Goal: Information Seeking & Learning: Learn about a topic

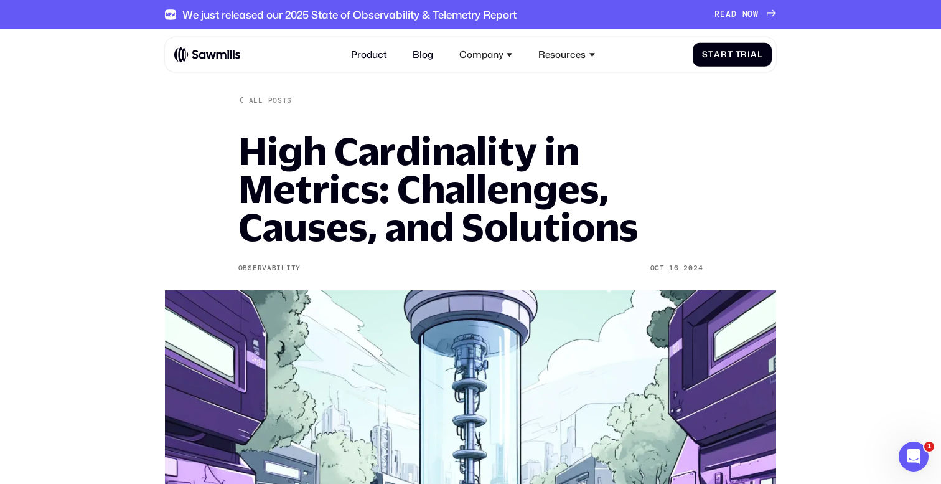
click at [217, 50] on img at bounding box center [207, 55] width 66 height 16
click at [292, 11] on div "We just released our 2025 State of Observability & Telemetry Report" at bounding box center [349, 14] width 334 height 12
drag, startPoint x: 292, startPoint y: 11, endPoint x: 309, endPoint y: 14, distance: 17.7
click at [309, 14] on div "We just released our 2025 State of Observability & Telemetry Report" at bounding box center [349, 14] width 334 height 12
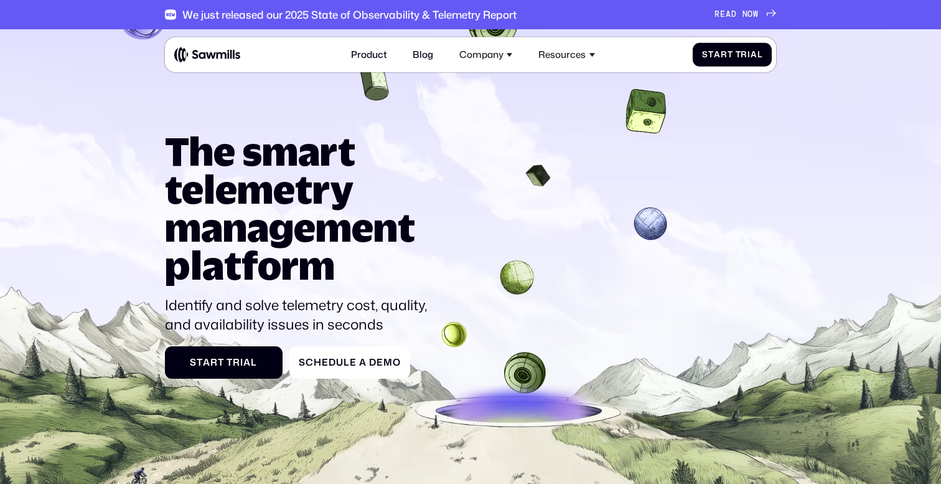
click at [300, 164] on h1 "The smart telemetry management platform" at bounding box center [301, 208] width 273 height 152
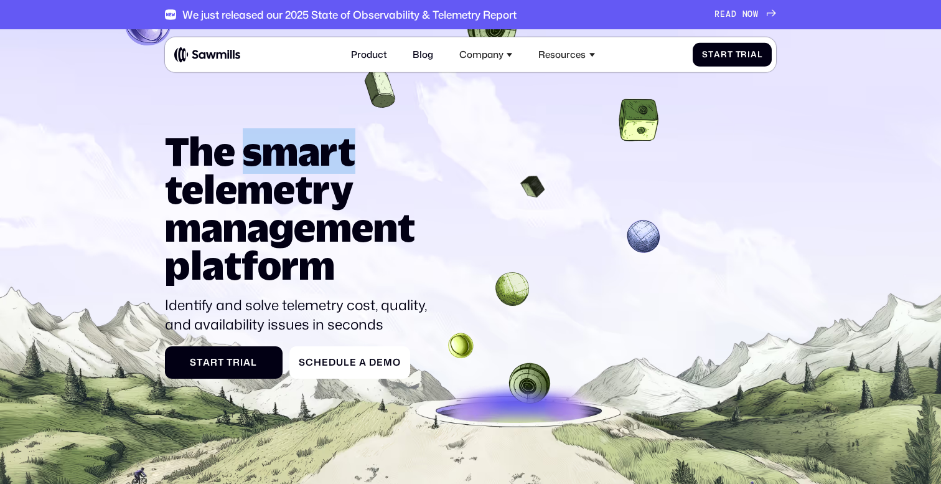
click at [300, 164] on h1 "The smart telemetry management platform" at bounding box center [301, 208] width 273 height 152
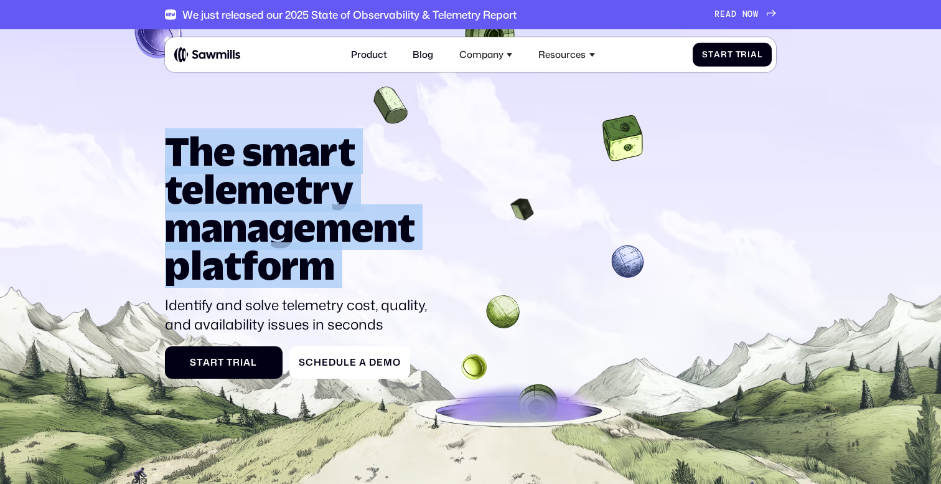
click at [300, 164] on h1 "The smart telemetry management platform" at bounding box center [301, 208] width 273 height 152
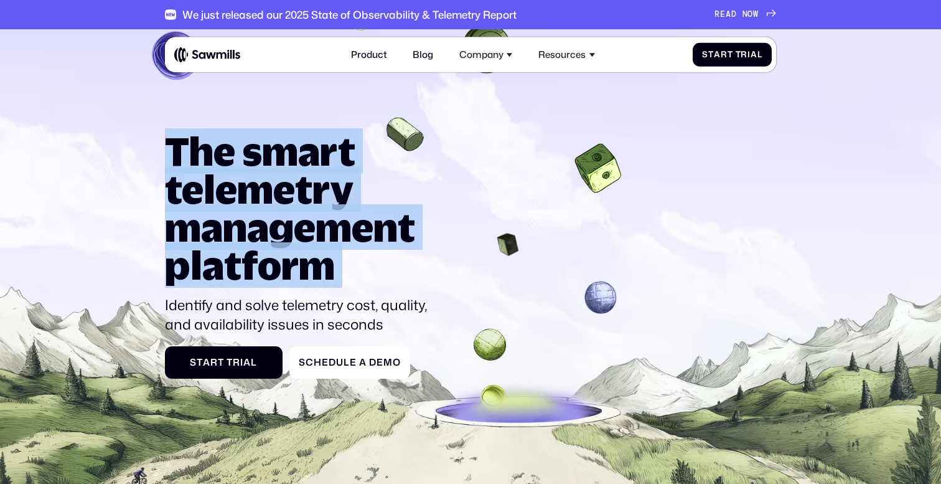
click at [300, 164] on h1 "The smart telemetry management platform" at bounding box center [301, 208] width 273 height 152
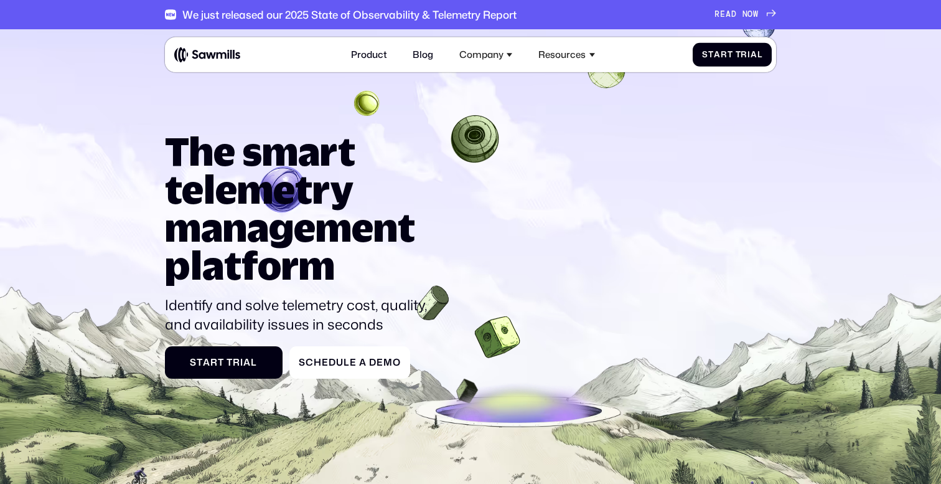
click at [248, 303] on p "Identify and solve telemetry cost, quality, and availability issues in seconds" at bounding box center [301, 315] width 273 height 40
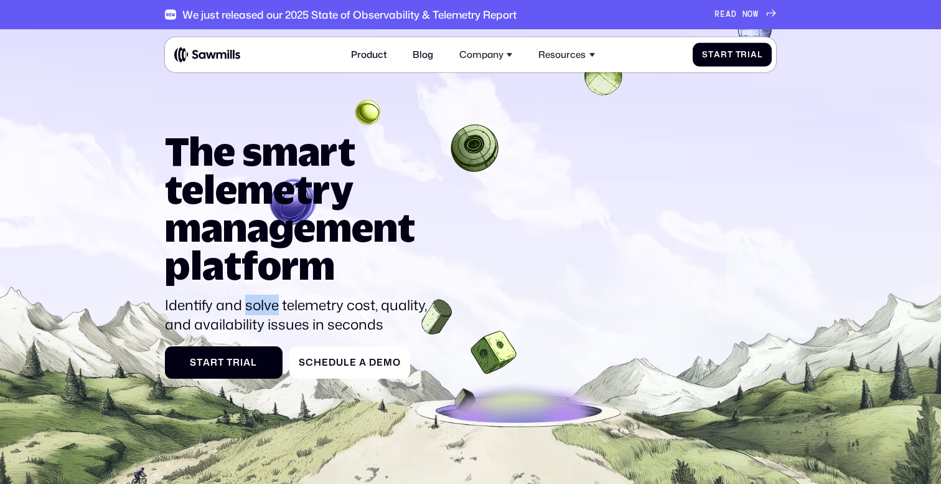
click at [248, 303] on p "Identify and solve telemetry cost, quality, and availability issues in seconds" at bounding box center [301, 315] width 273 height 40
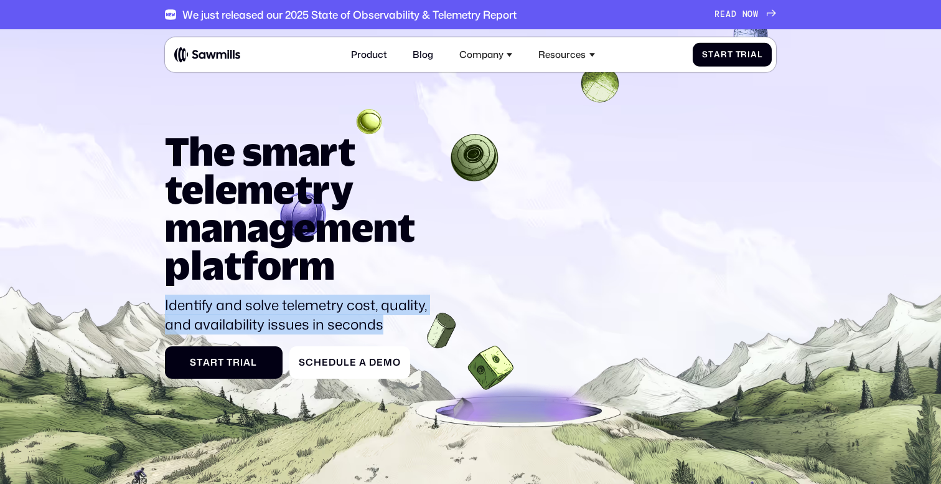
click at [248, 303] on p "Identify and solve telemetry cost, quality, and availability issues in seconds" at bounding box center [301, 315] width 273 height 40
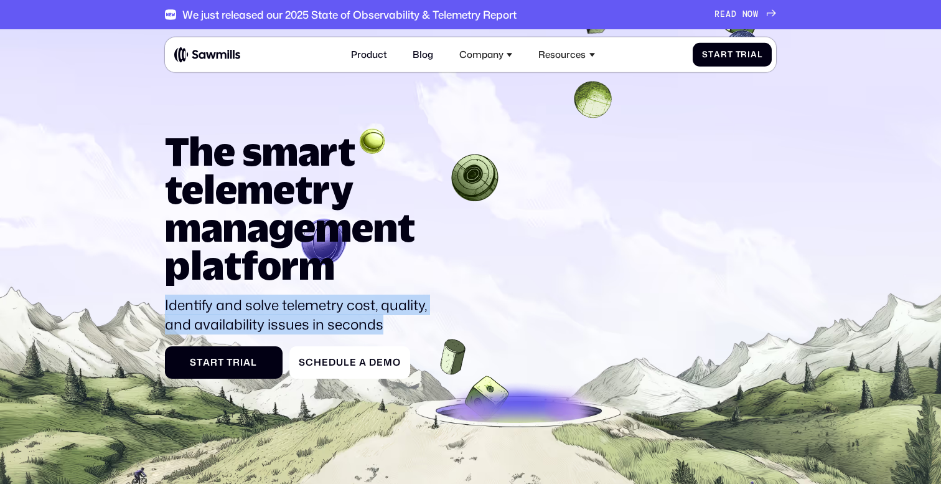
click at [248, 303] on p "Identify and solve telemetry cost, quality, and availability issues in seconds" at bounding box center [301, 315] width 273 height 40
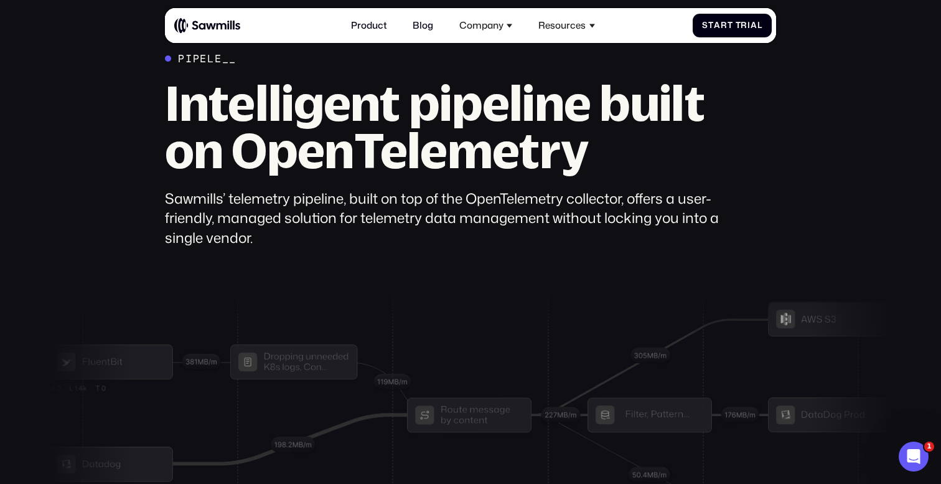
scroll to position [3437, 0]
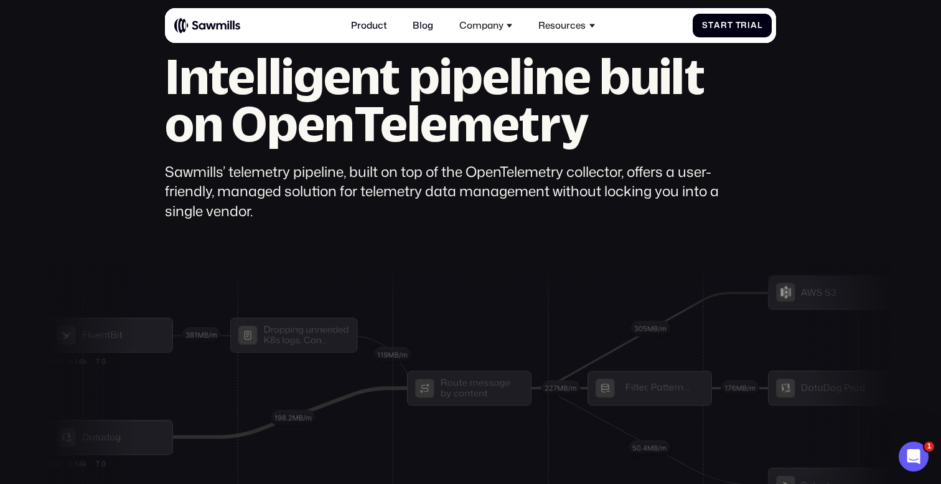
click at [335, 88] on h2 "Intelligent pipeline built on OpenTelemetry" at bounding box center [447, 99] width 565 height 95
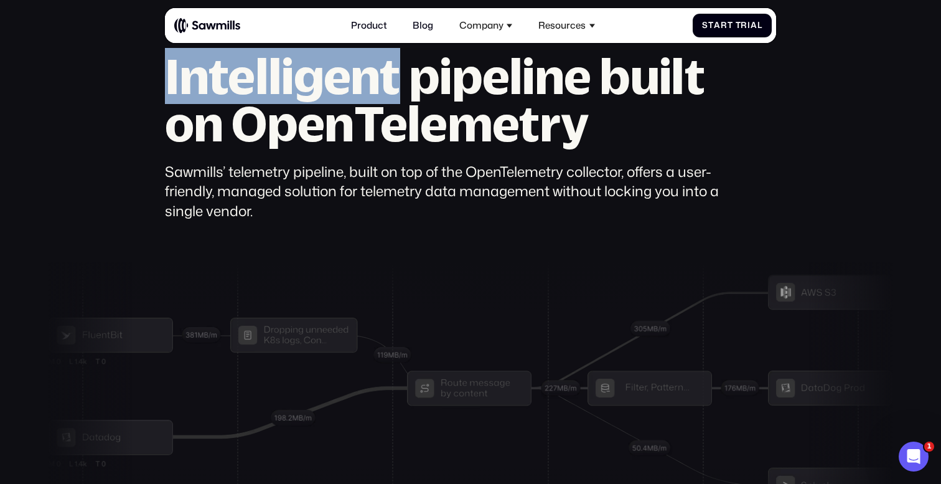
click at [335, 88] on h2 "Intelligent pipeline built on OpenTelemetry" at bounding box center [447, 99] width 565 height 95
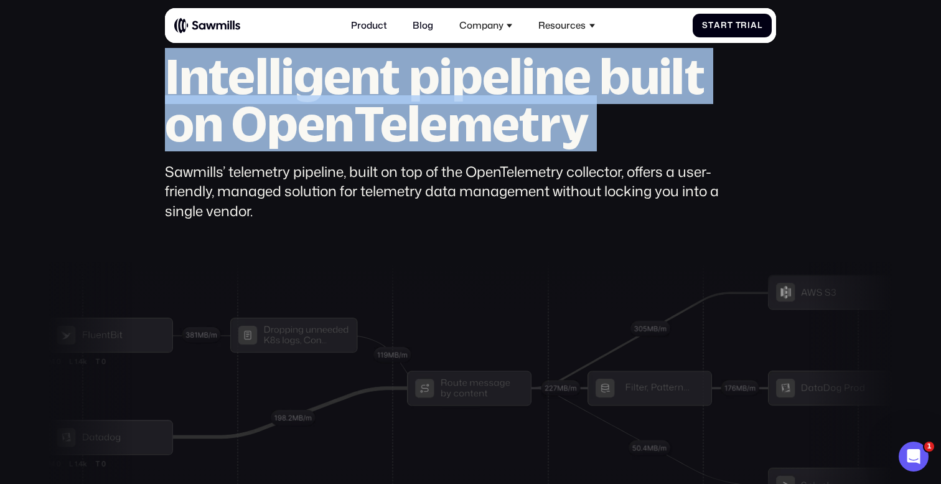
click at [335, 88] on h2 "Intelligent pipeline built on OpenTelemetry" at bounding box center [447, 99] width 565 height 95
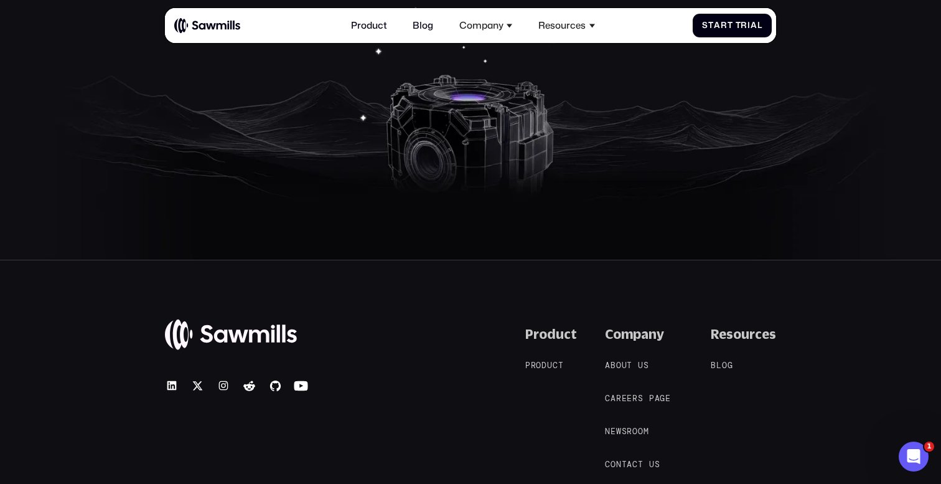
scroll to position [5208, 0]
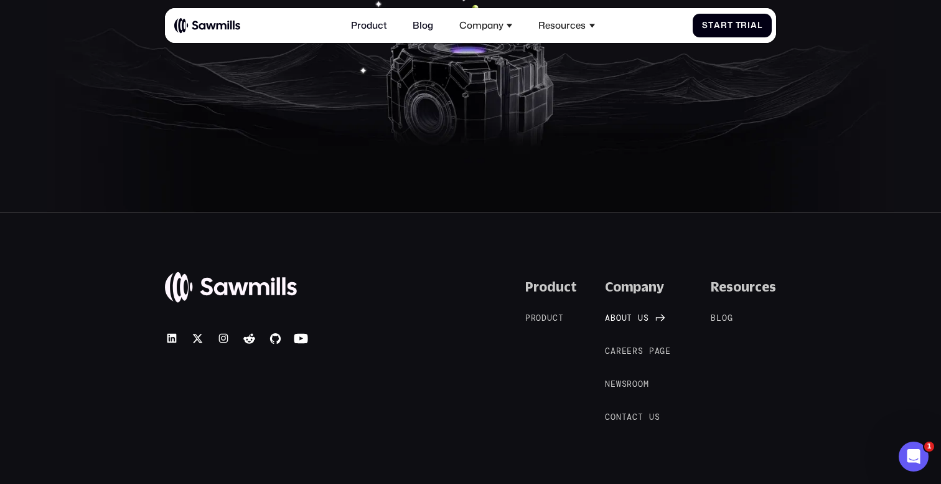
click at [622, 313] on span "o" at bounding box center [619, 318] width 6 height 10
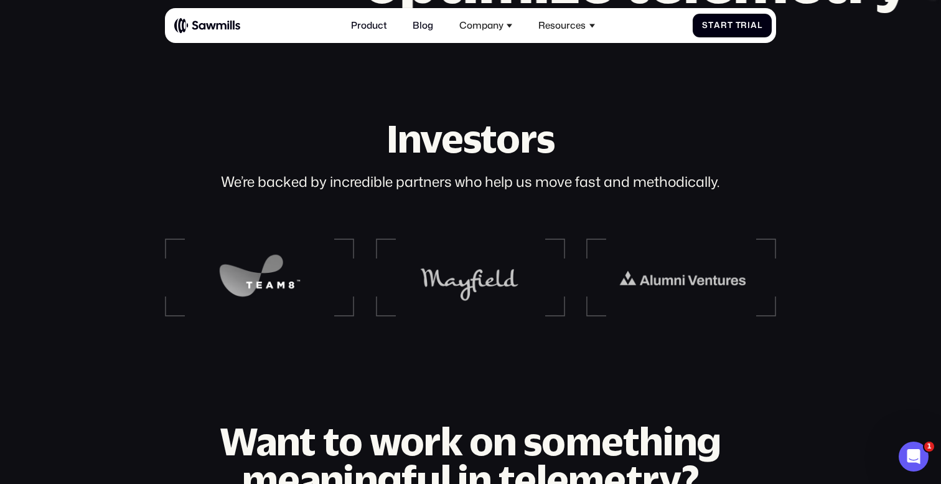
scroll to position [1399, 0]
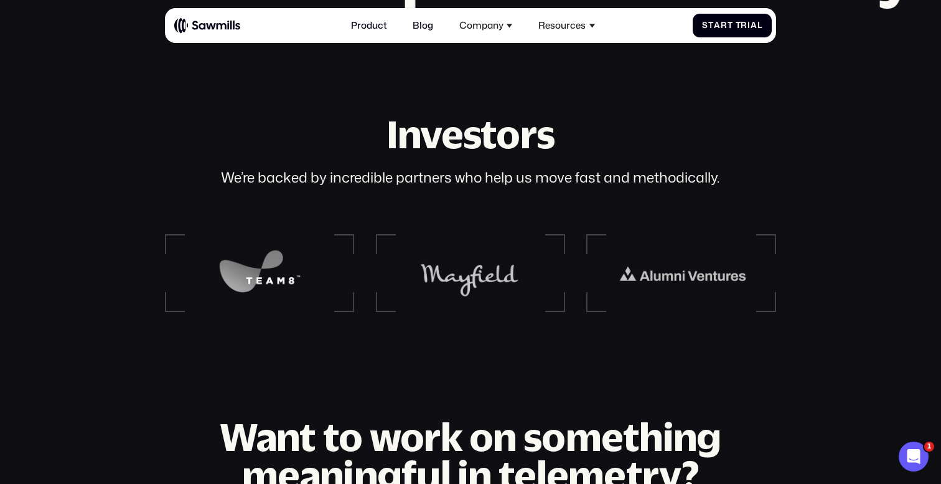
click at [522, 259] on img at bounding box center [470, 272] width 129 height 53
click at [657, 259] on img at bounding box center [681, 272] width 129 height 53
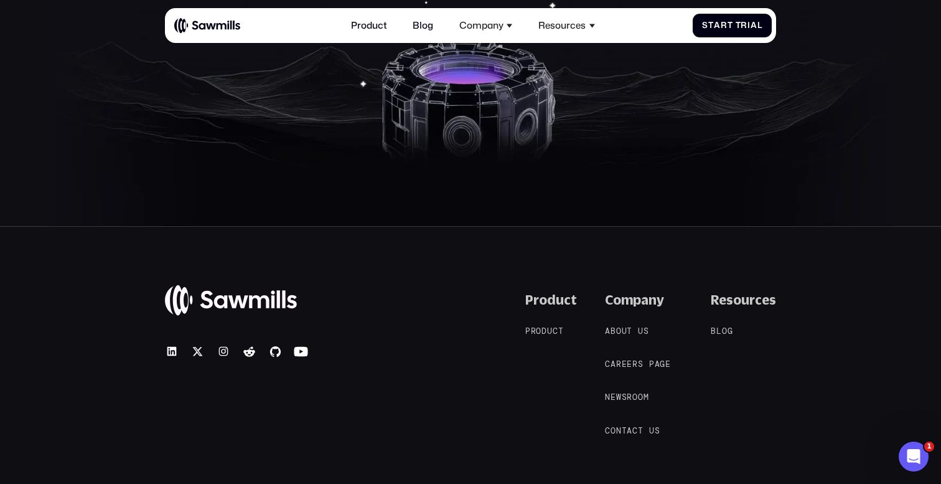
scroll to position [2113, 0]
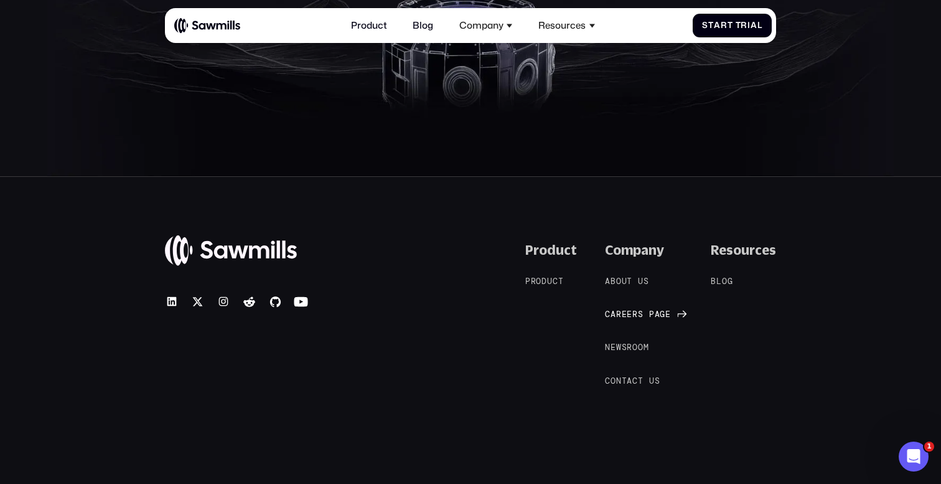
click at [642, 309] on div "C a r e e r s p a g e C a r e e r s p a g e" at bounding box center [638, 314] width 66 height 10
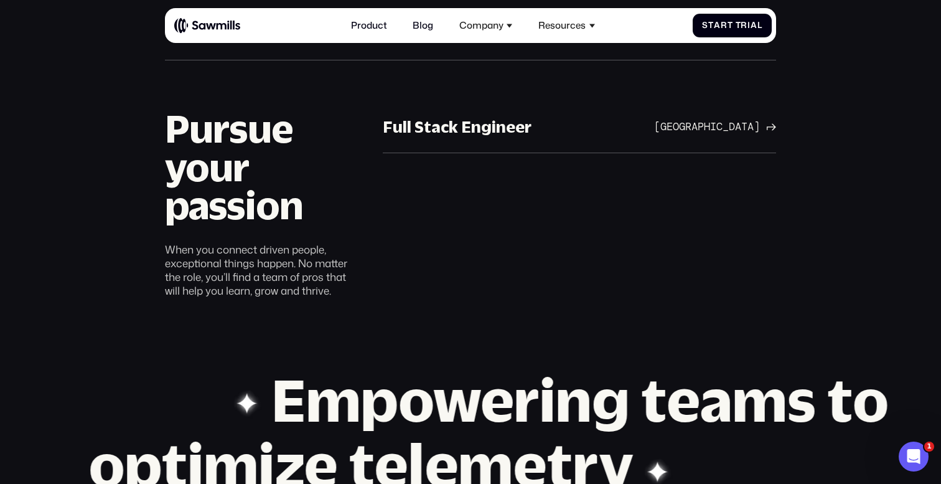
scroll to position [621, 0]
